Goal: Task Accomplishment & Management: Use online tool/utility

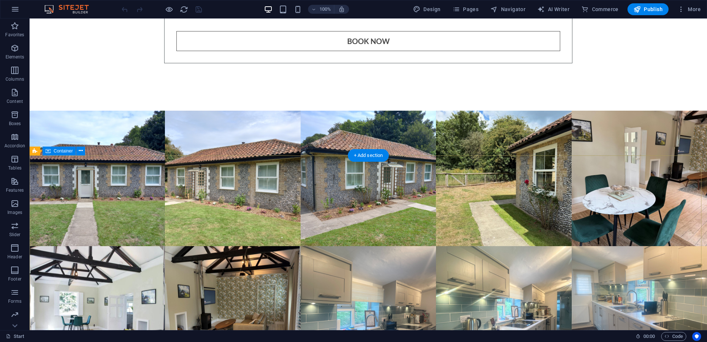
scroll to position [3181, 0]
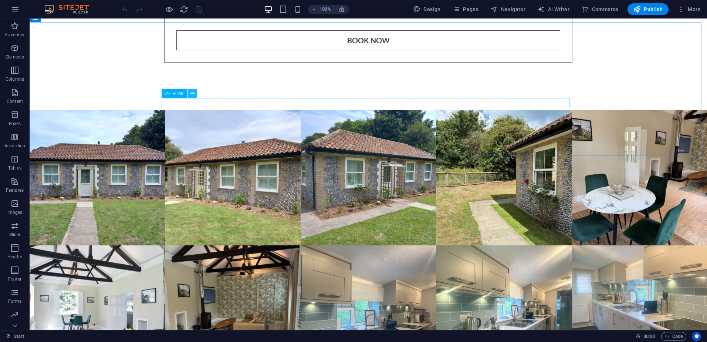
click at [192, 94] on icon at bounding box center [193, 94] width 4 height 8
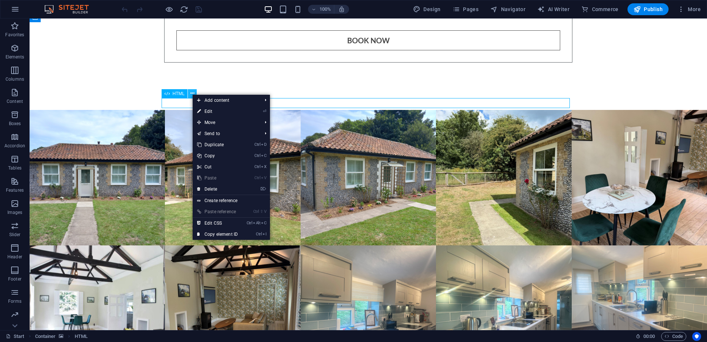
click at [192, 94] on icon at bounding box center [193, 94] width 4 height 8
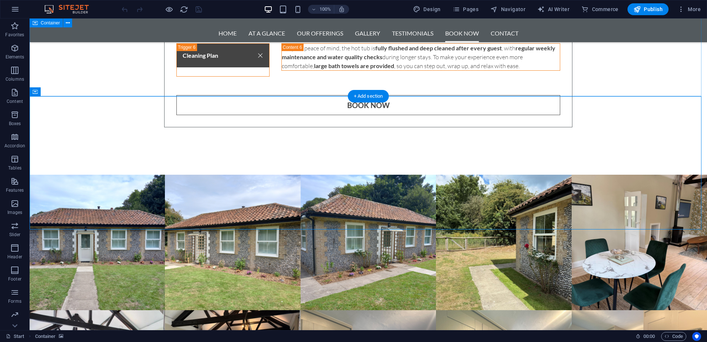
scroll to position [3107, 0]
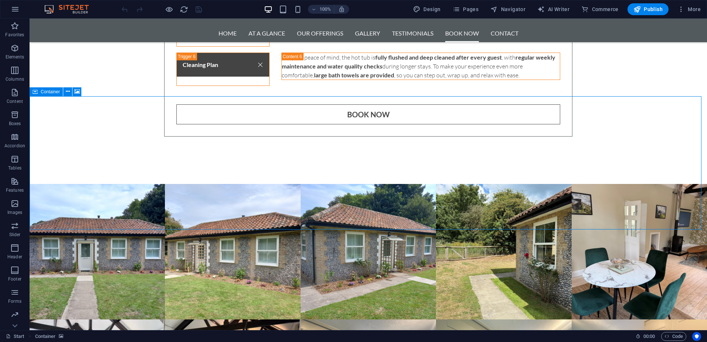
click at [42, 90] on span "Container" at bounding box center [50, 92] width 19 height 4
click at [68, 91] on icon at bounding box center [68, 92] width 4 height 8
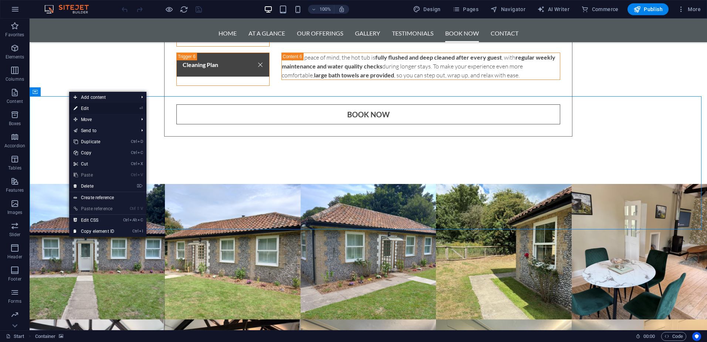
click at [105, 108] on link "⏎ Edit" at bounding box center [94, 108] width 50 height 11
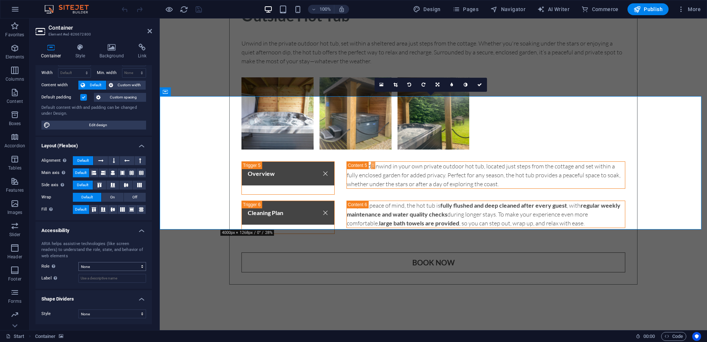
scroll to position [0, 0]
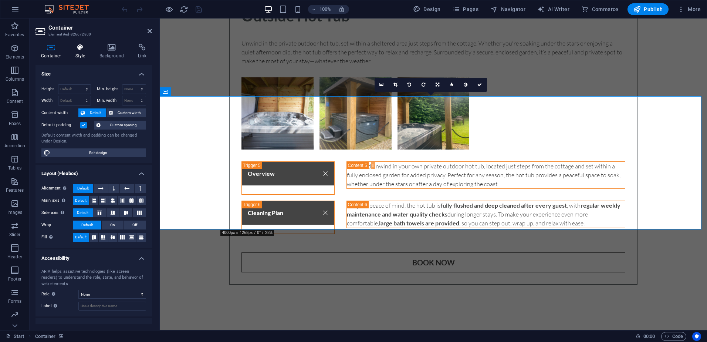
click at [77, 50] on icon at bounding box center [80, 47] width 21 height 7
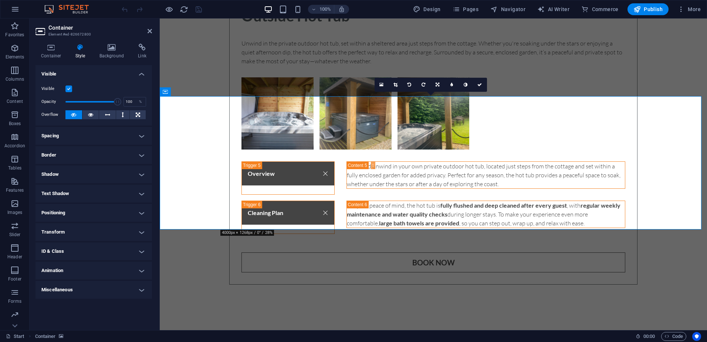
click at [69, 87] on label at bounding box center [68, 88] width 7 height 7
click at [0, 0] on input "Visible" at bounding box center [0, 0] width 0 height 0
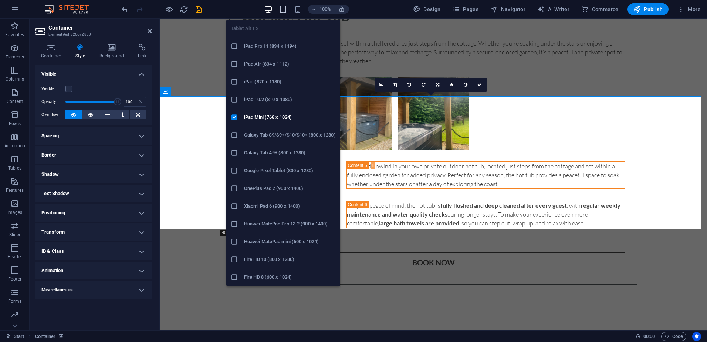
click at [286, 10] on icon "button" at bounding box center [283, 9] width 9 height 9
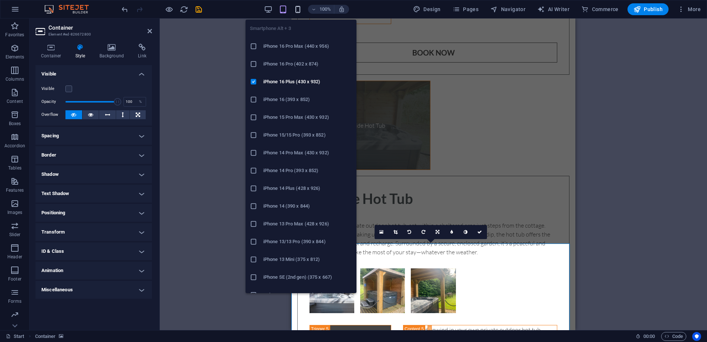
click at [301, 7] on icon "button" at bounding box center [298, 9] width 9 height 9
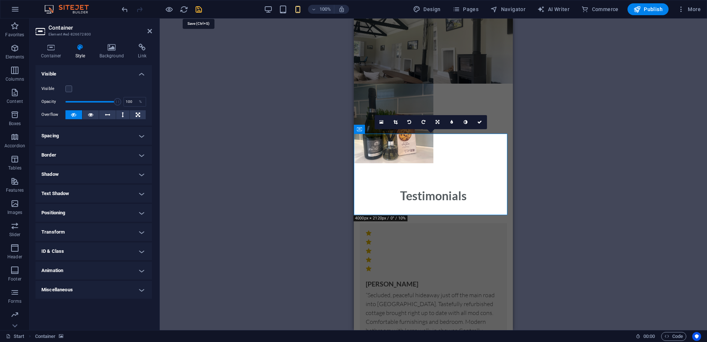
click at [198, 10] on icon "save" at bounding box center [199, 9] width 9 height 9
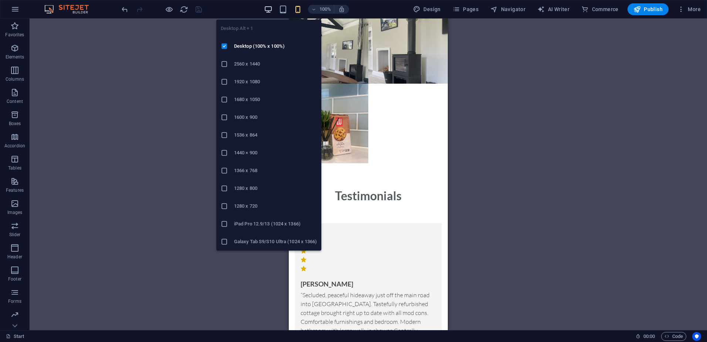
click at [271, 8] on icon "button" at bounding box center [268, 9] width 9 height 9
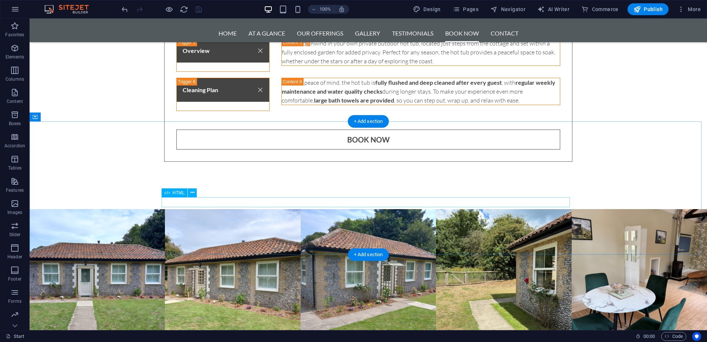
scroll to position [2984, 0]
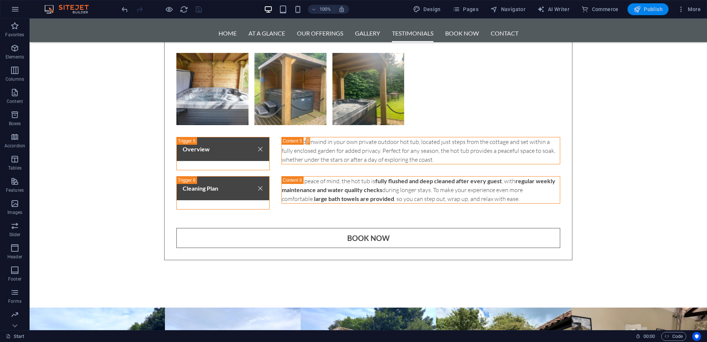
click at [654, 6] on span "Publish" at bounding box center [648, 9] width 29 height 7
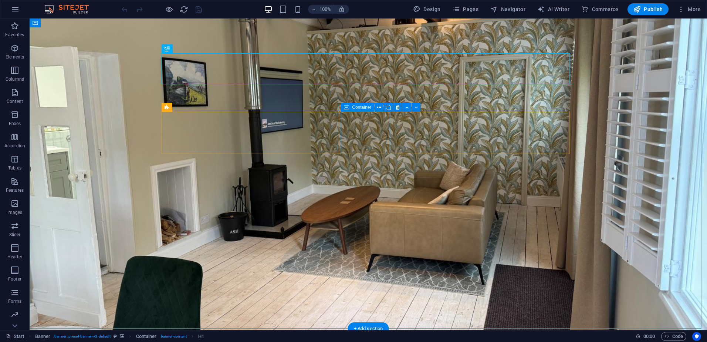
scroll to position [74, 0]
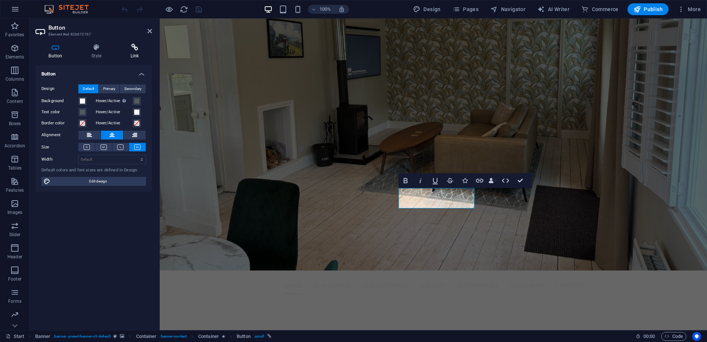
click at [134, 50] on icon at bounding box center [134, 47] width 35 height 7
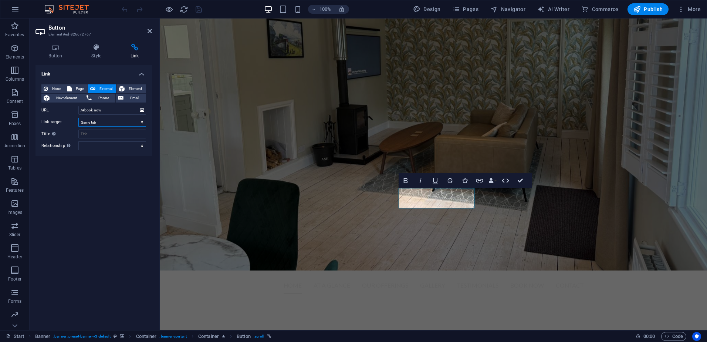
click at [110, 123] on select "New tab Same tab Overlay" at bounding box center [112, 122] width 68 height 9
select select "blank"
click at [78, 118] on select "New tab Same tab Overlay" at bounding box center [112, 122] width 68 height 9
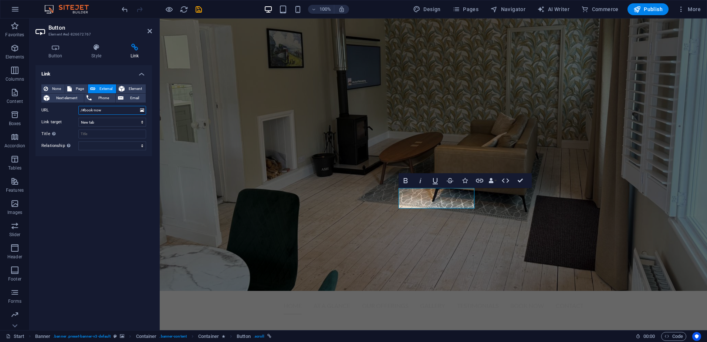
click at [110, 110] on input "/#book-now" at bounding box center [112, 110] width 68 height 9
paste input "[URL][DOMAIN_NAME]"
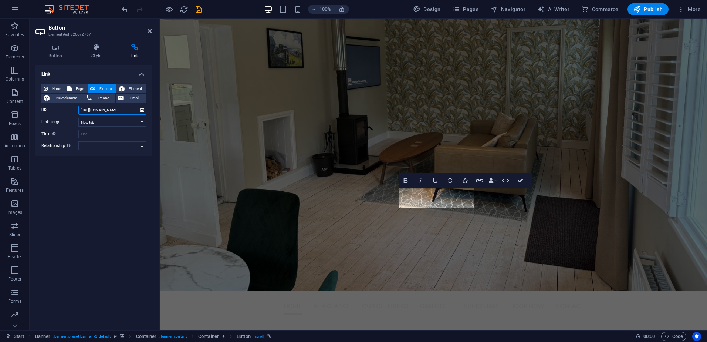
type input "[URL][DOMAIN_NAME]"
click at [92, 204] on div "Link None Page External Element Next element Phone Email Page Start Subpage Leg…" at bounding box center [94, 194] width 117 height 259
click at [197, 8] on icon "save" at bounding box center [199, 9] width 9 height 9
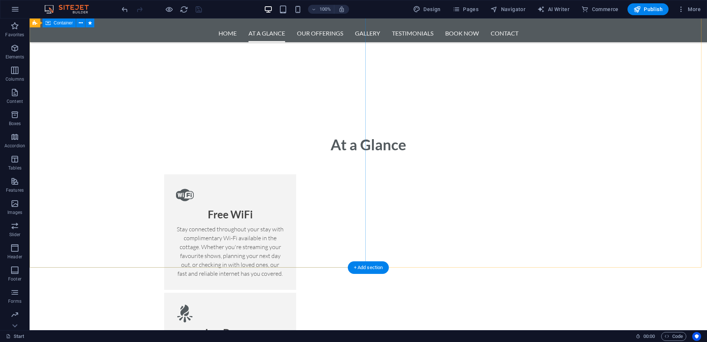
scroll to position [777, 0]
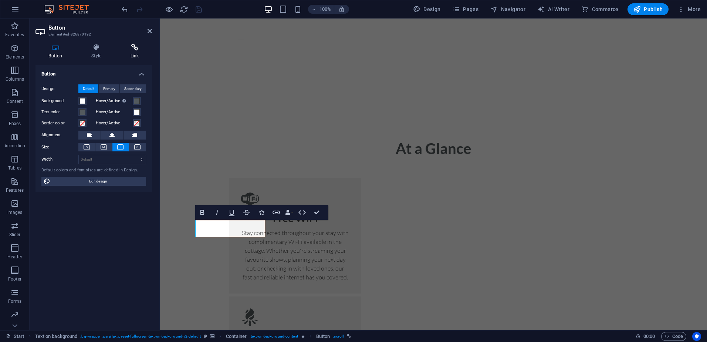
click at [135, 51] on h4 "Link" at bounding box center [134, 52] width 35 height 16
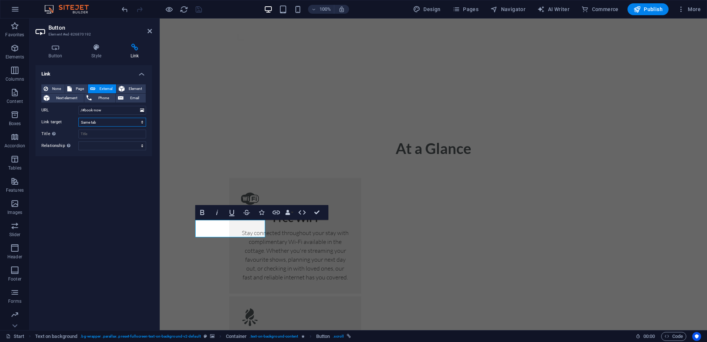
click at [108, 122] on select "New tab Same tab Overlay" at bounding box center [112, 122] width 68 height 9
select select "blank"
click at [78, 118] on select "New tab Same tab Overlay" at bounding box center [112, 122] width 68 height 9
click at [107, 111] on input "/#book-now" at bounding box center [112, 110] width 68 height 9
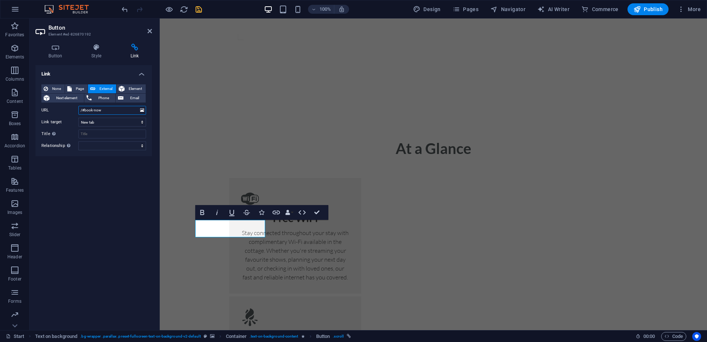
click at [107, 111] on input "/#book-now" at bounding box center [112, 110] width 68 height 9
paste input "[URL][DOMAIN_NAME]"
type input "[URL][DOMAIN_NAME]"
click at [197, 9] on icon "save" at bounding box center [199, 9] width 9 height 9
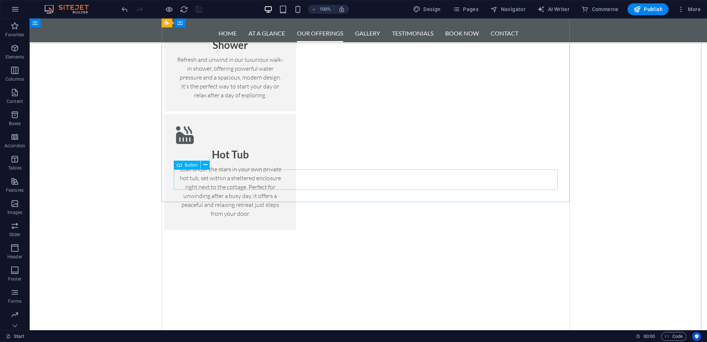
select select "%"
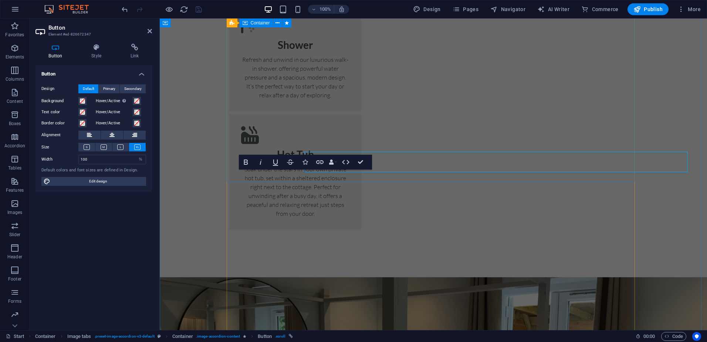
scroll to position [1424, 0]
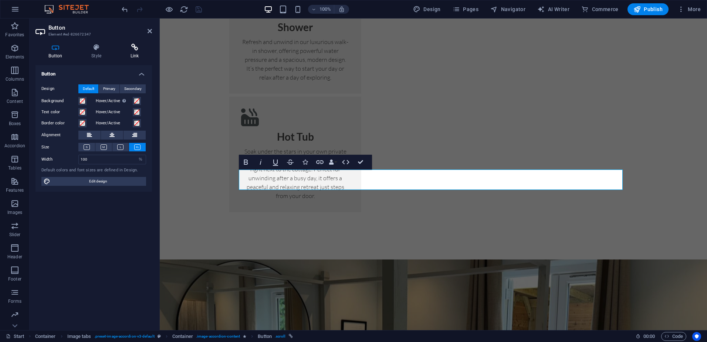
click at [135, 46] on icon at bounding box center [134, 47] width 35 height 7
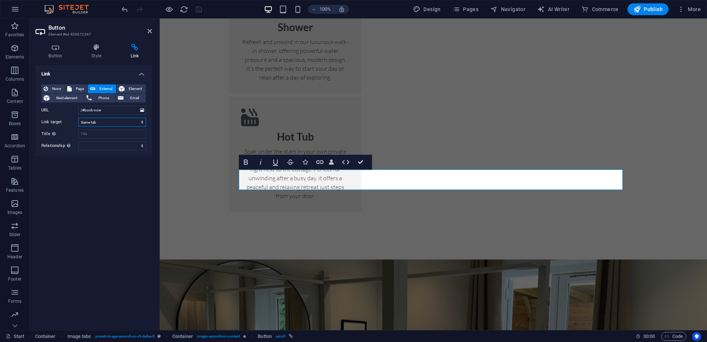
click at [109, 119] on select "New tab Same tab Overlay" at bounding box center [112, 122] width 68 height 9
select select "blank"
click at [78, 118] on select "New tab Same tab Overlay" at bounding box center [112, 122] width 68 height 9
click at [112, 108] on input "/#book-now" at bounding box center [112, 110] width 68 height 9
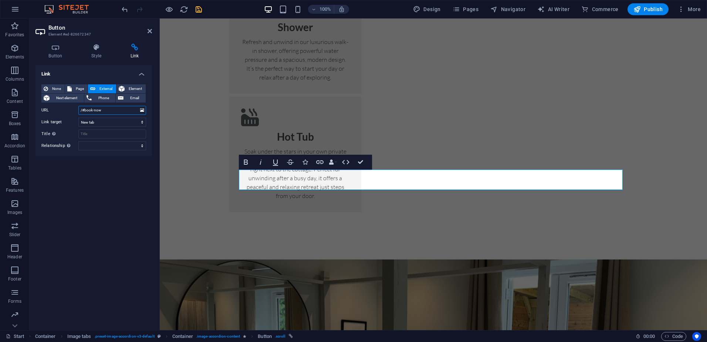
click at [112, 108] on input "/#book-now" at bounding box center [112, 110] width 68 height 9
paste input "[URL][DOMAIN_NAME]"
type input "[URL][DOMAIN_NAME]"
click at [198, 9] on icon "save" at bounding box center [199, 9] width 9 height 9
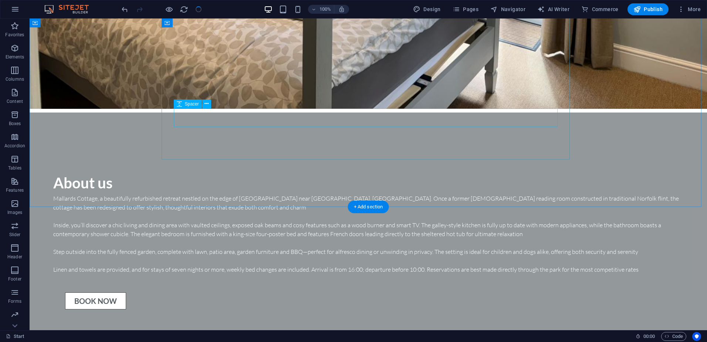
scroll to position [1887, 0]
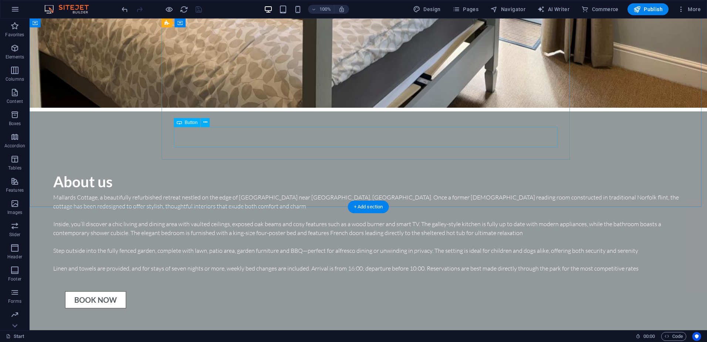
select select "%"
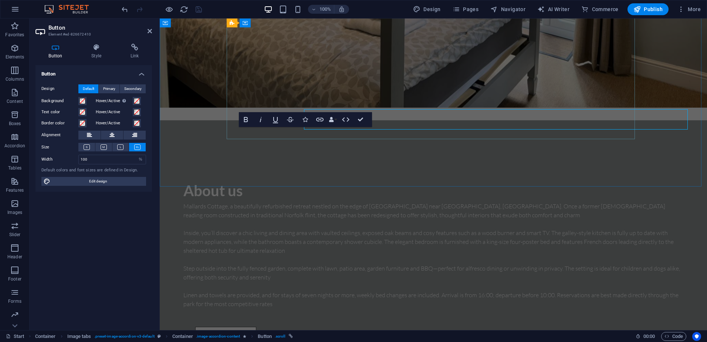
scroll to position [1904, 0]
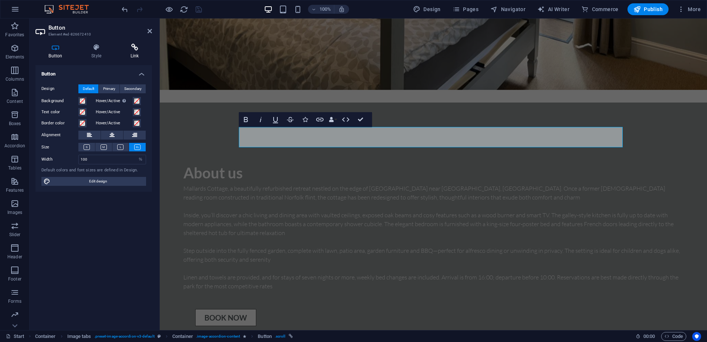
click at [132, 47] on icon at bounding box center [134, 47] width 35 height 7
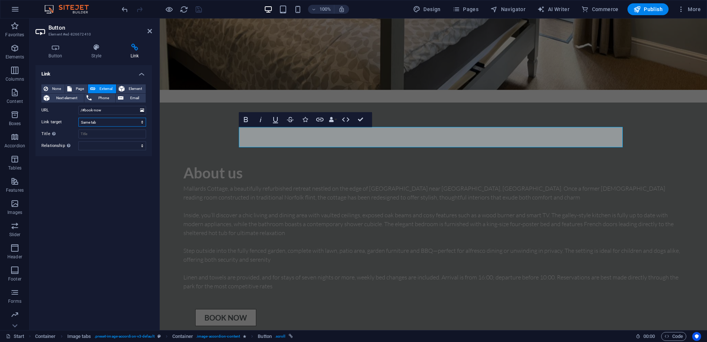
click at [108, 122] on select "New tab Same tab Overlay" at bounding box center [112, 122] width 68 height 9
select select "blank"
click at [78, 118] on select "New tab Same tab Overlay" at bounding box center [112, 122] width 68 height 9
click at [112, 110] on input "/#book-now" at bounding box center [112, 110] width 68 height 9
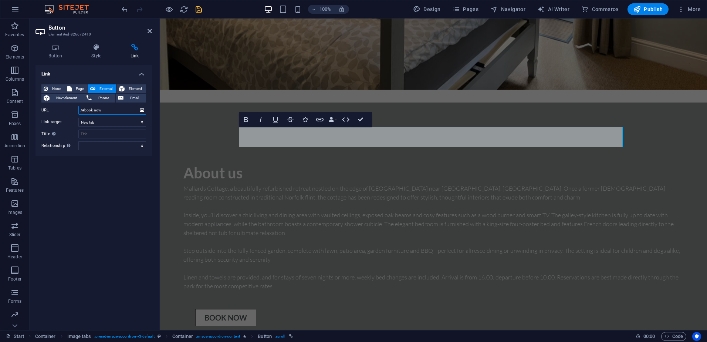
click at [112, 110] on input "/#book-now" at bounding box center [112, 110] width 68 height 9
paste input "[URL][DOMAIN_NAME]"
type input "[URL][DOMAIN_NAME]"
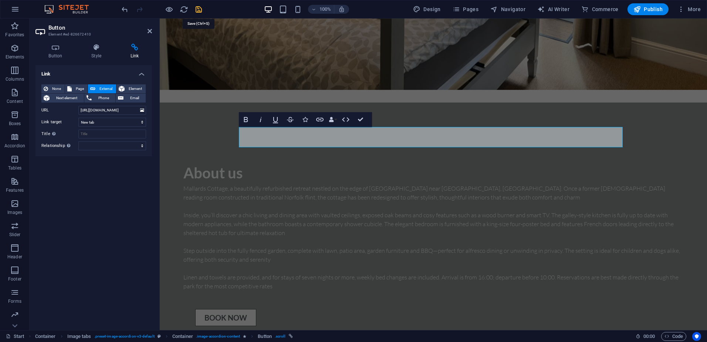
click at [198, 7] on icon "save" at bounding box center [199, 9] width 9 height 9
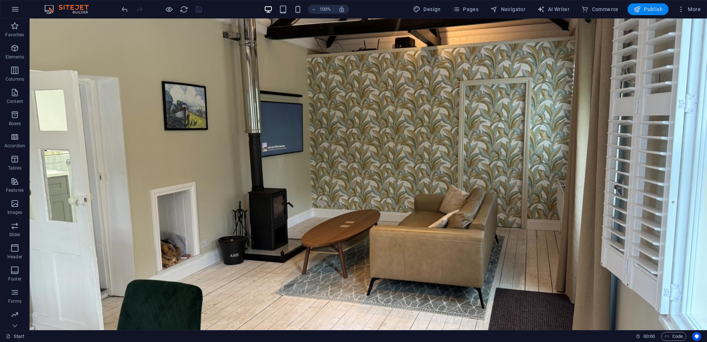
click at [649, 9] on span "Publish" at bounding box center [648, 9] width 29 height 7
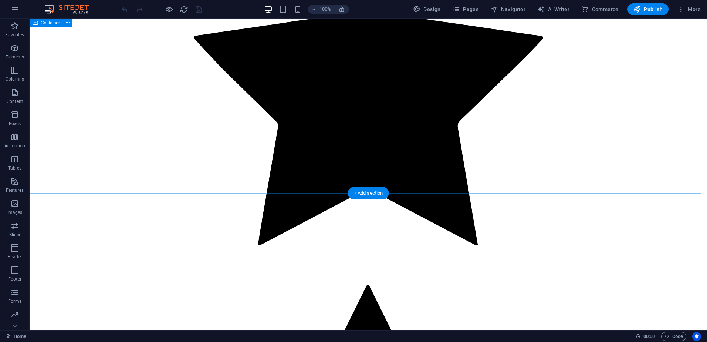
scroll to position [1702, 0]
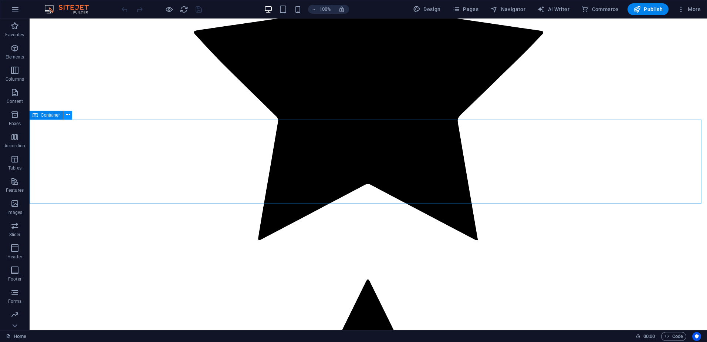
click at [67, 114] on icon at bounding box center [68, 115] width 4 height 8
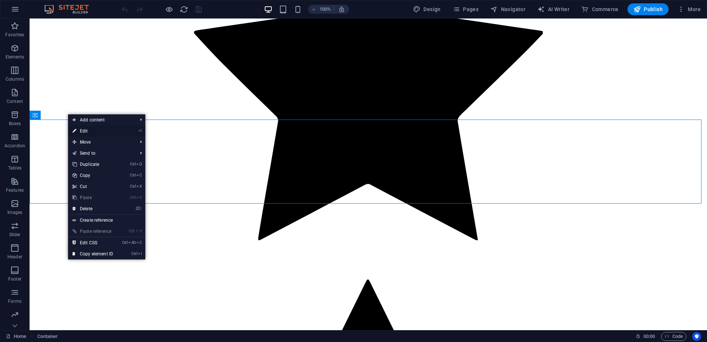
click at [83, 129] on link "⏎ Edit" at bounding box center [93, 130] width 50 height 11
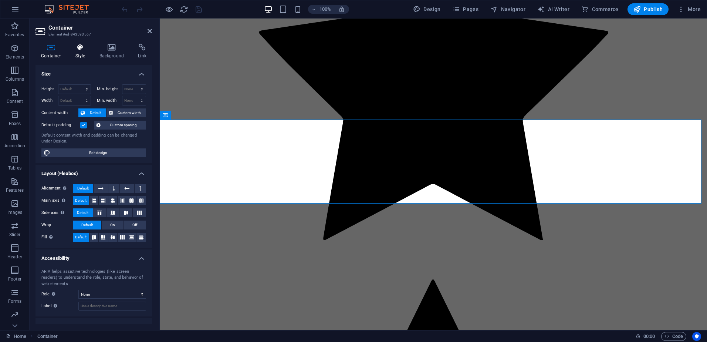
click at [79, 51] on icon at bounding box center [80, 47] width 21 height 7
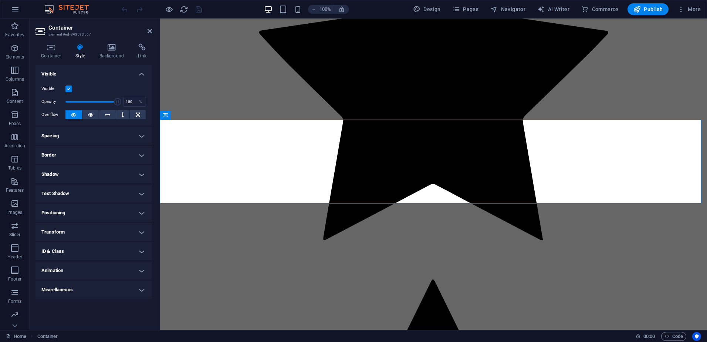
click at [68, 89] on label at bounding box center [68, 88] width 7 height 7
click at [0, 0] on input "Visible" at bounding box center [0, 0] width 0 height 0
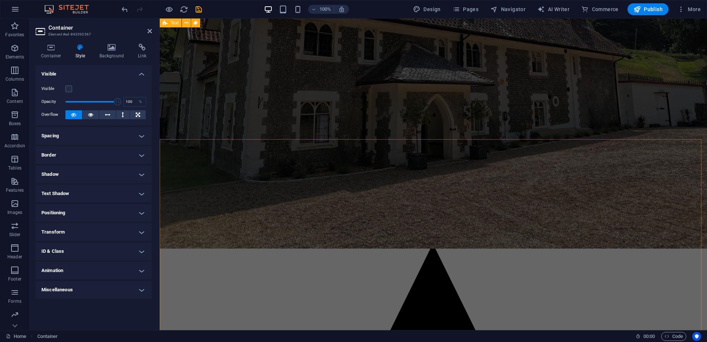
scroll to position [0, 0]
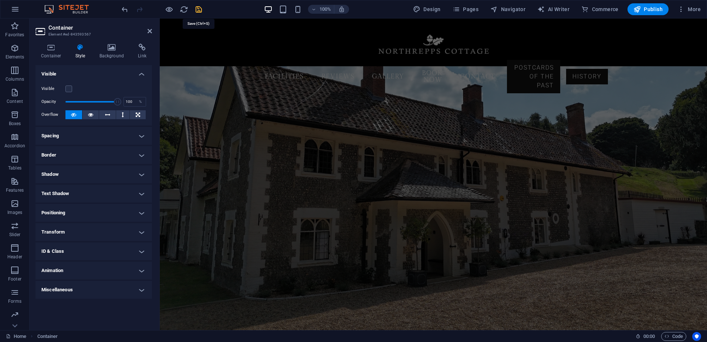
click at [200, 9] on icon "save" at bounding box center [199, 9] width 9 height 9
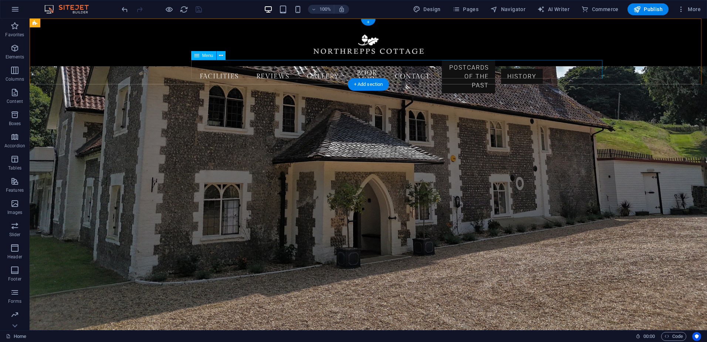
click at [367, 66] on nav "Facilities Reviews Gallery Book Now Contact Postcards of the past History" at bounding box center [368, 76] width 349 height 33
select select "1"
select select
select select "secondary"
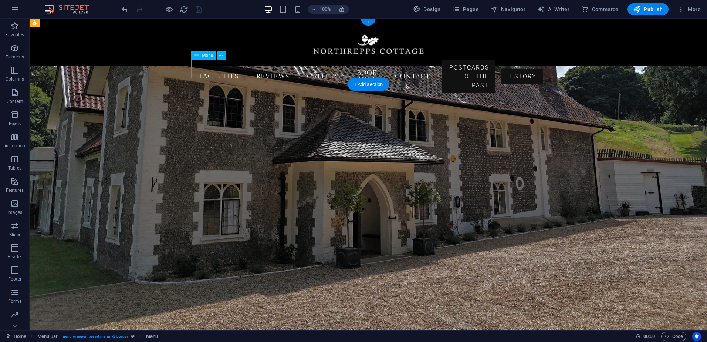
select select "2"
select select
select select "primary"
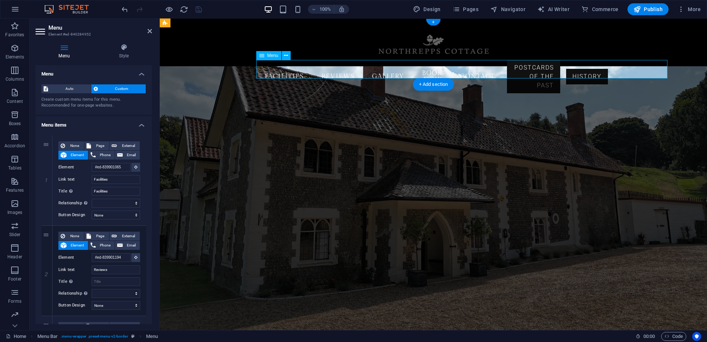
click at [443, 67] on nav "Facilities Reviews Gallery Book Now Contact Postcards of the past History" at bounding box center [433, 76] width 349 height 33
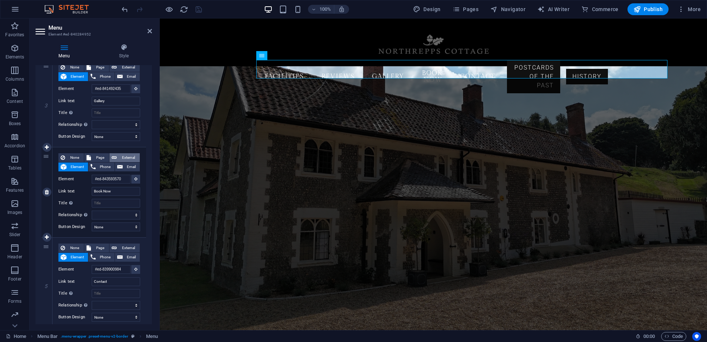
click at [126, 157] on span "External" at bounding box center [128, 157] width 18 height 9
select select
select select "blank"
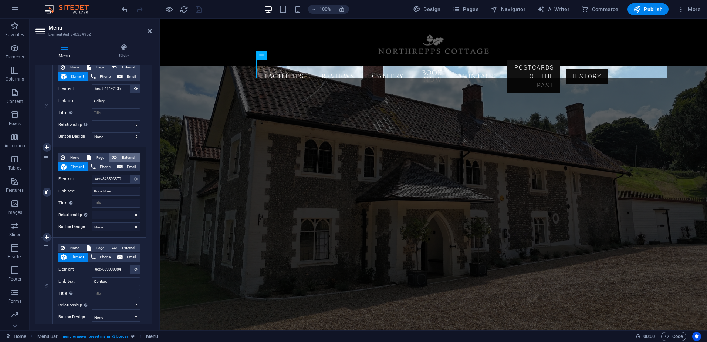
select select
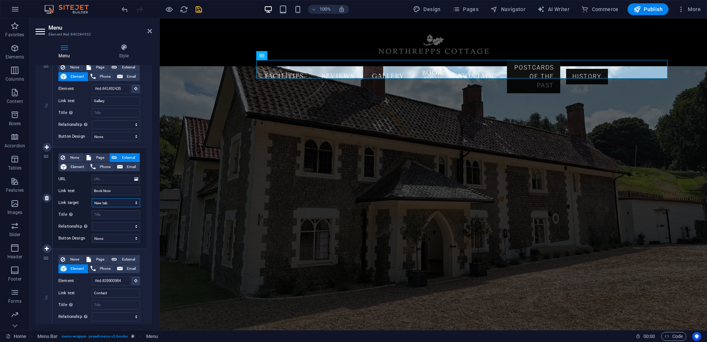
click at [121, 204] on select "New tab Same tab Overlay" at bounding box center [116, 202] width 48 height 9
click at [92, 198] on select "New tab Same tab Overlay" at bounding box center [116, 202] width 48 height 9
paste input "https://www.holidaycottages.co.uk/cottage/oc-32549-northrepps-cottage"
type input "https://www.holidaycottages.co.uk/cottage/oc-32549-northrepps-cottage"
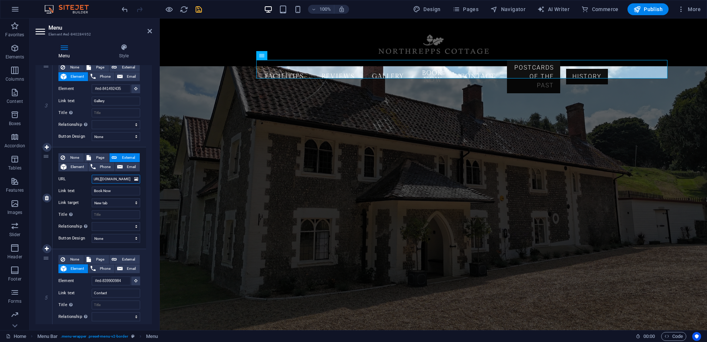
select select
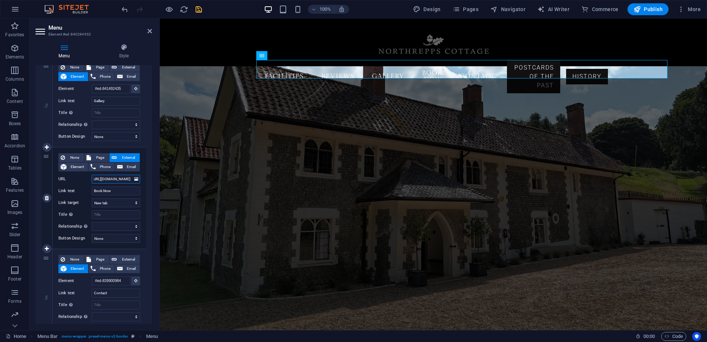
select select
type input "https://www.holidaycottages.co.uk/cottage/oc-32549-northrepps-cottage"
click at [198, 10] on icon "save" at bounding box center [199, 9] width 9 height 9
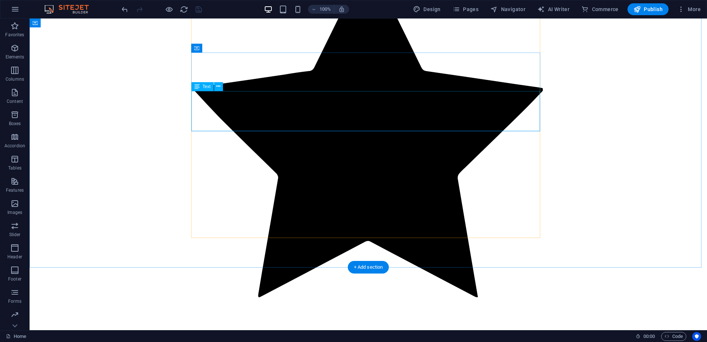
scroll to position [1748, 0]
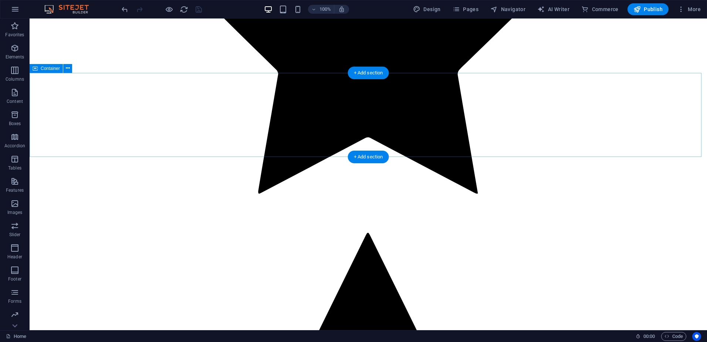
click at [68, 68] on icon at bounding box center [68, 68] width 4 height 8
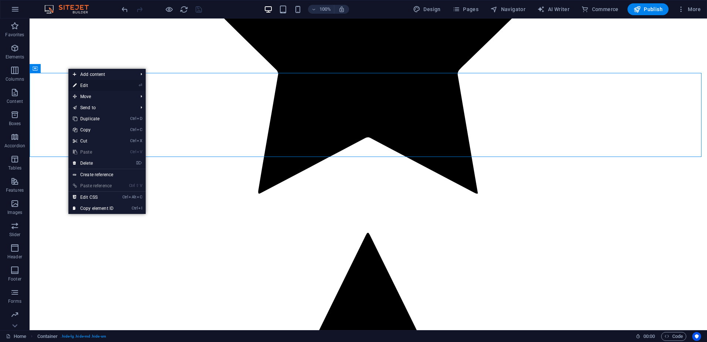
click at [93, 85] on link "⏎ Edit" at bounding box center [93, 85] width 50 height 11
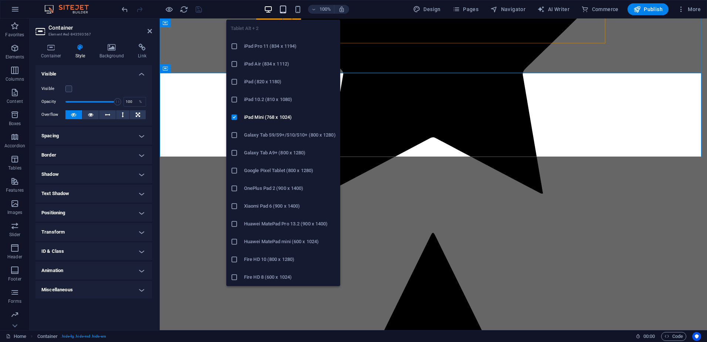
click at [283, 10] on icon "button" at bounding box center [283, 9] width 9 height 9
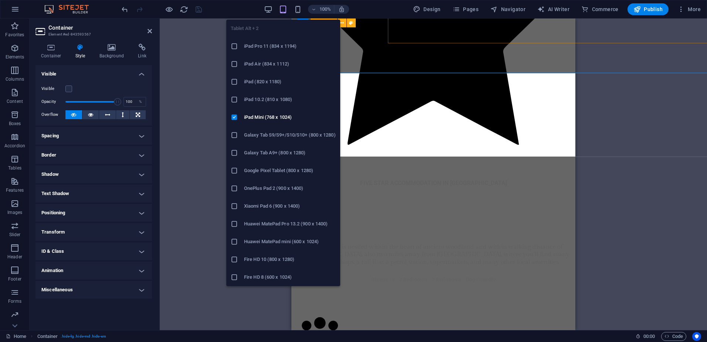
scroll to position [1714, 0]
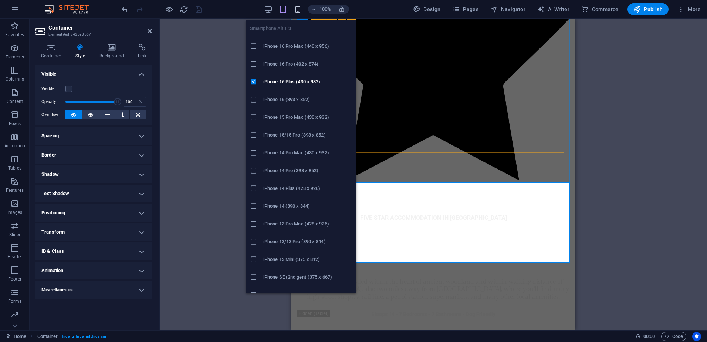
click at [299, 11] on icon "button" at bounding box center [298, 9] width 9 height 9
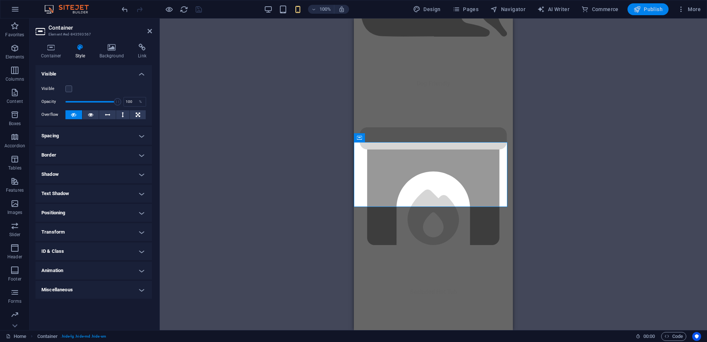
click at [649, 9] on span "Publish" at bounding box center [648, 9] width 29 height 7
